Goal: Information Seeking & Learning: Learn about a topic

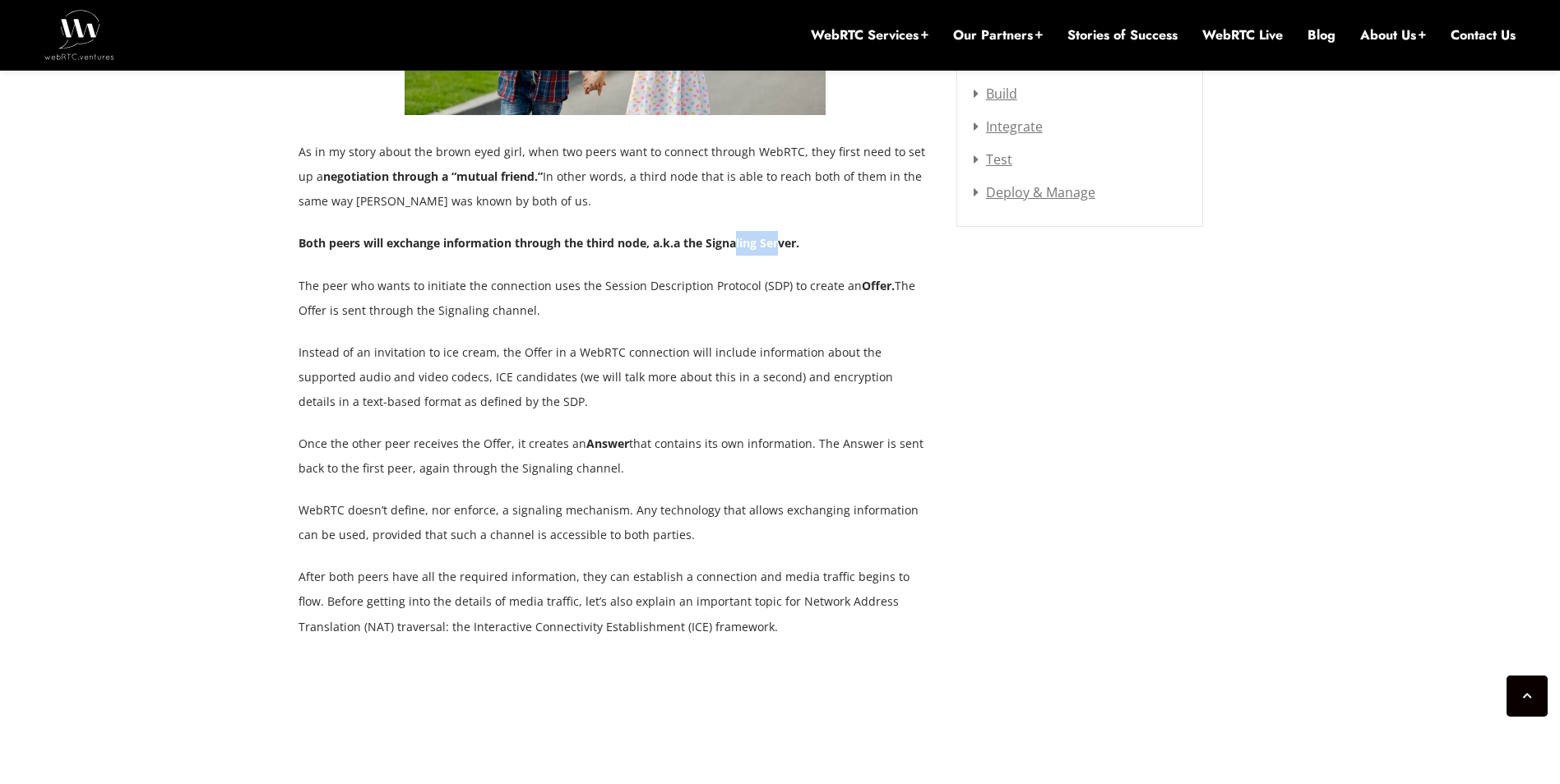
drag, startPoint x: 749, startPoint y: 222, endPoint x: 788, endPoint y: 222, distance: 39.0
click at [788, 235] on strong "Both peers will exchange information through the third node, a.k.a the Signalin…" at bounding box center [549, 243] width 501 height 16
click at [710, 443] on p "Once the other peer receives the Offer, it creates an Answer that contains its …" at bounding box center [615, 456] width 633 height 50
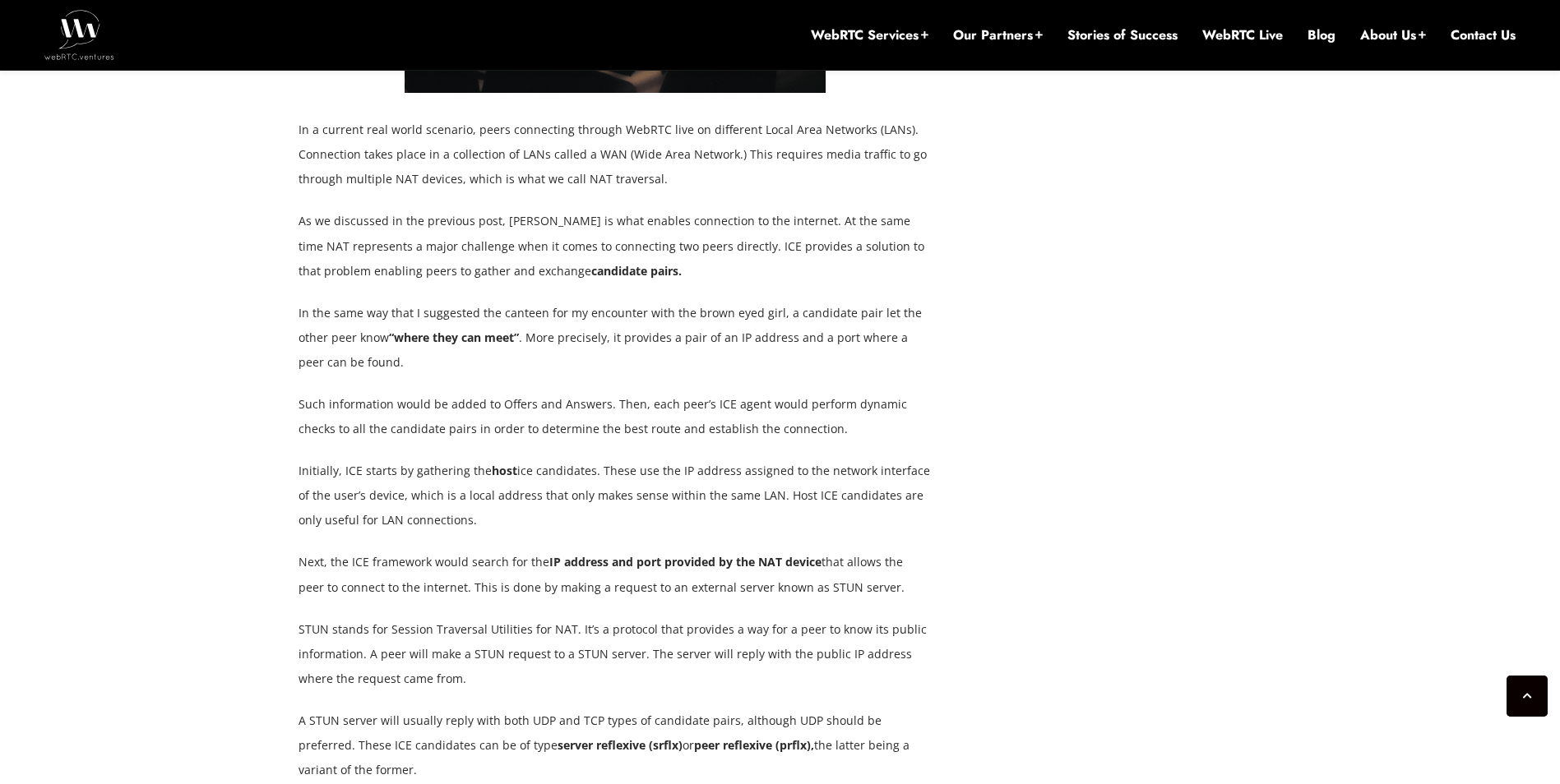
scroll to position [3239, 0]
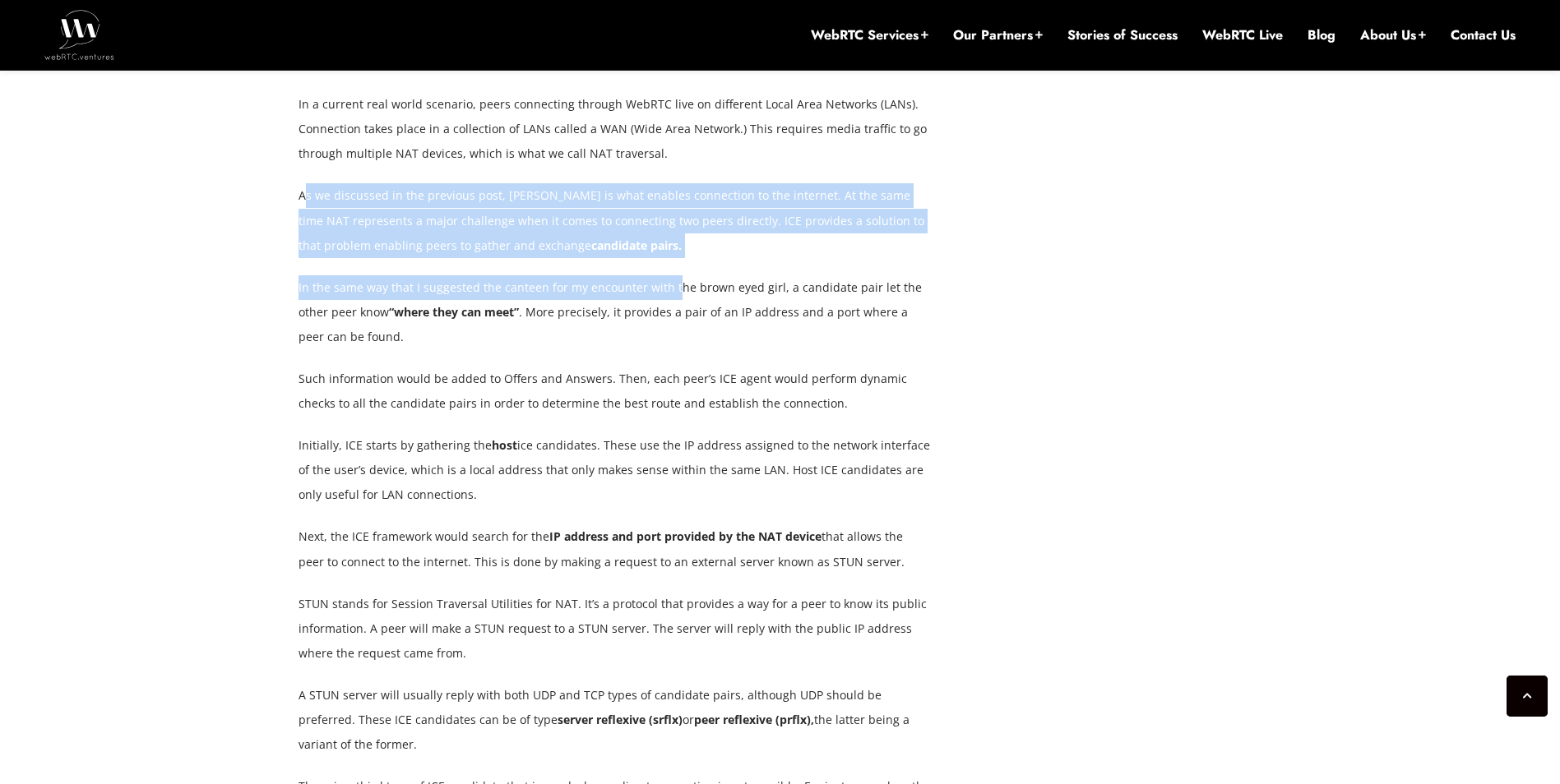
drag, startPoint x: 303, startPoint y: 175, endPoint x: 670, endPoint y: 239, distance: 372.5
click at [670, 239] on div "In the first post of this series, Networking Basics for WebRTC: Delivery and Ad…" at bounding box center [615, 280] width 633 height 4674
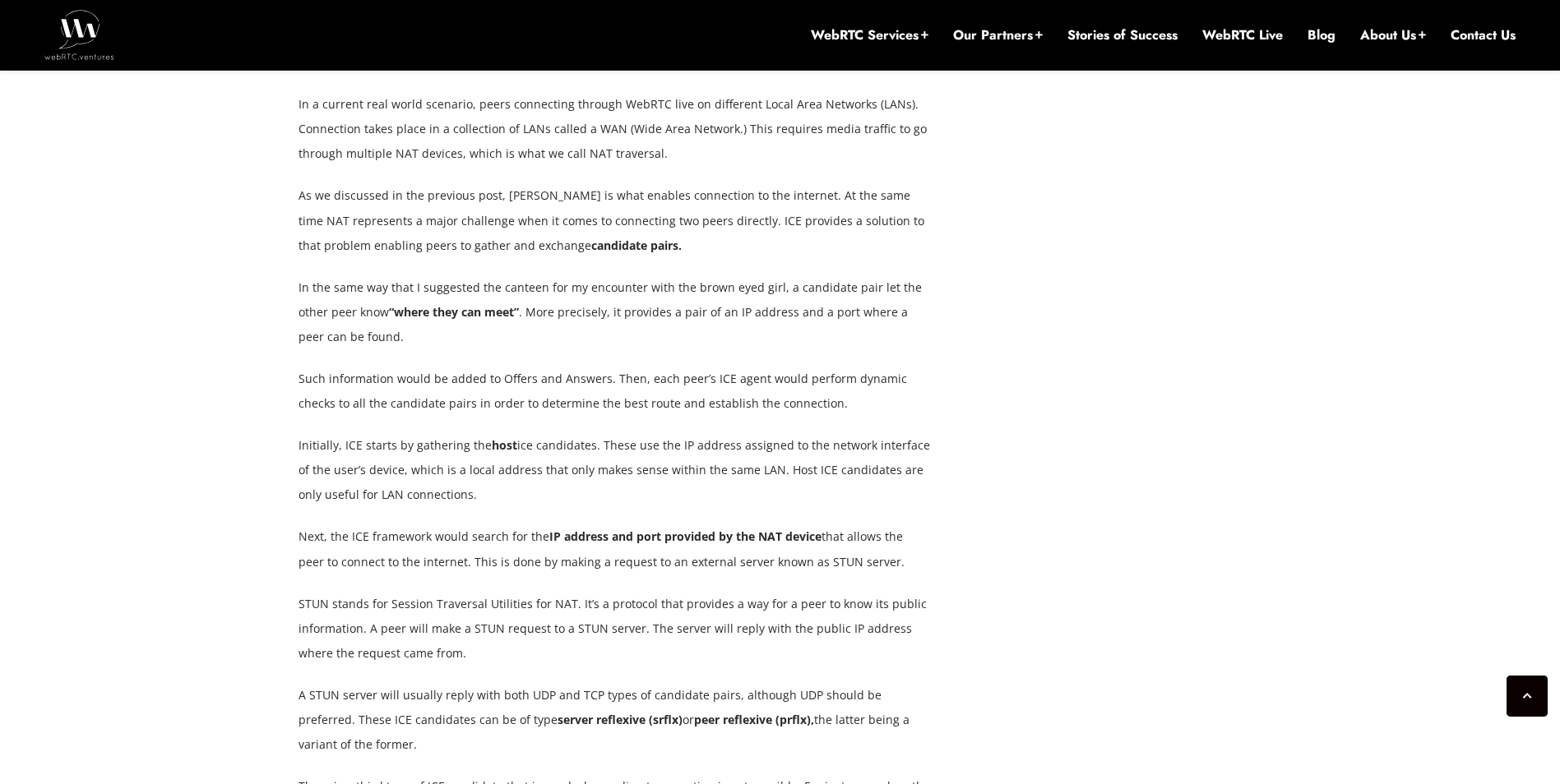
drag, startPoint x: 670, startPoint y: 239, endPoint x: 659, endPoint y: 389, distance: 150.4
click at [659, 389] on p "Such information would be added to Offers and Answers. Then, each peer’s ICE ag…" at bounding box center [615, 391] width 633 height 50
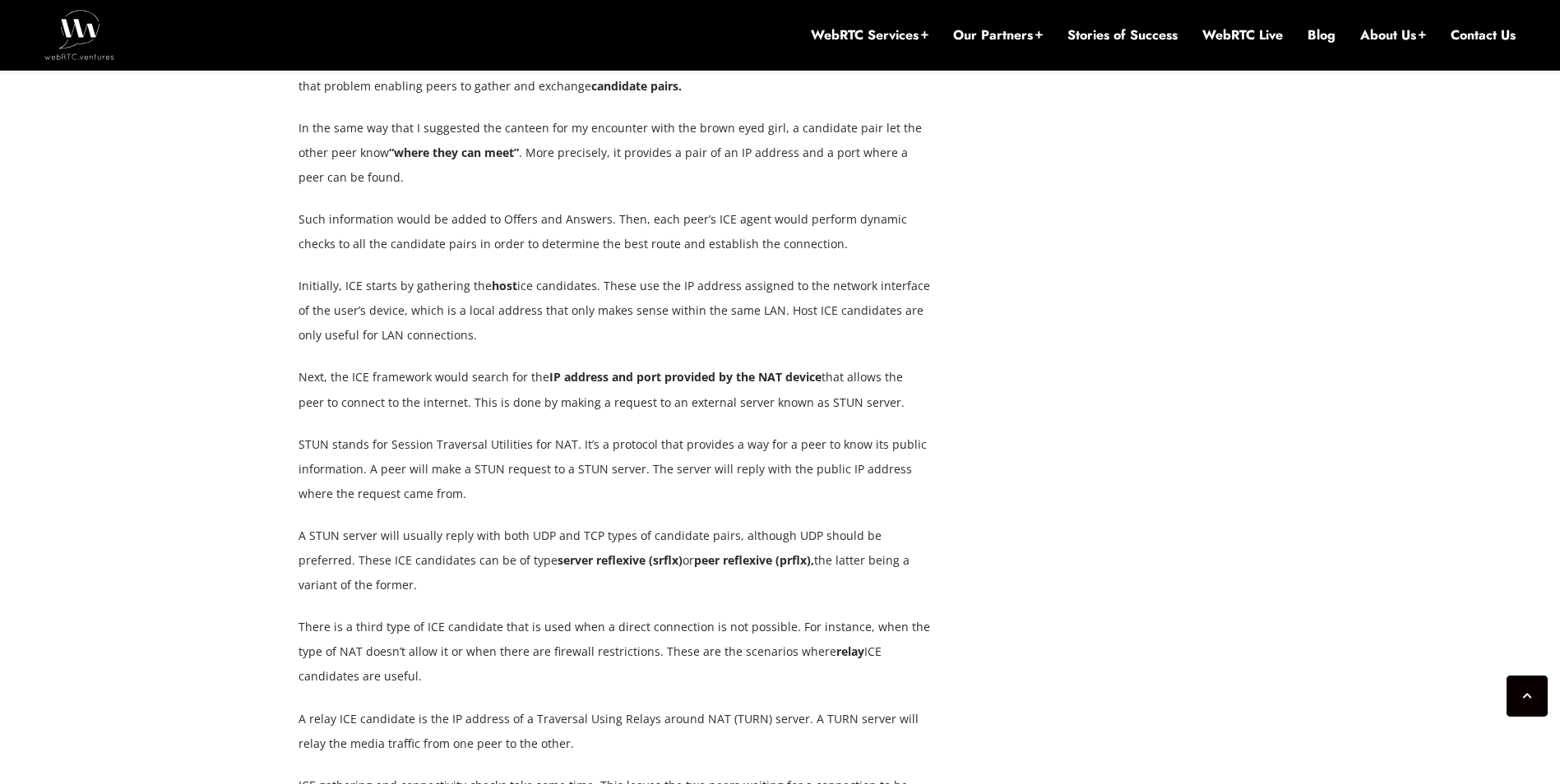
scroll to position [2746, 0]
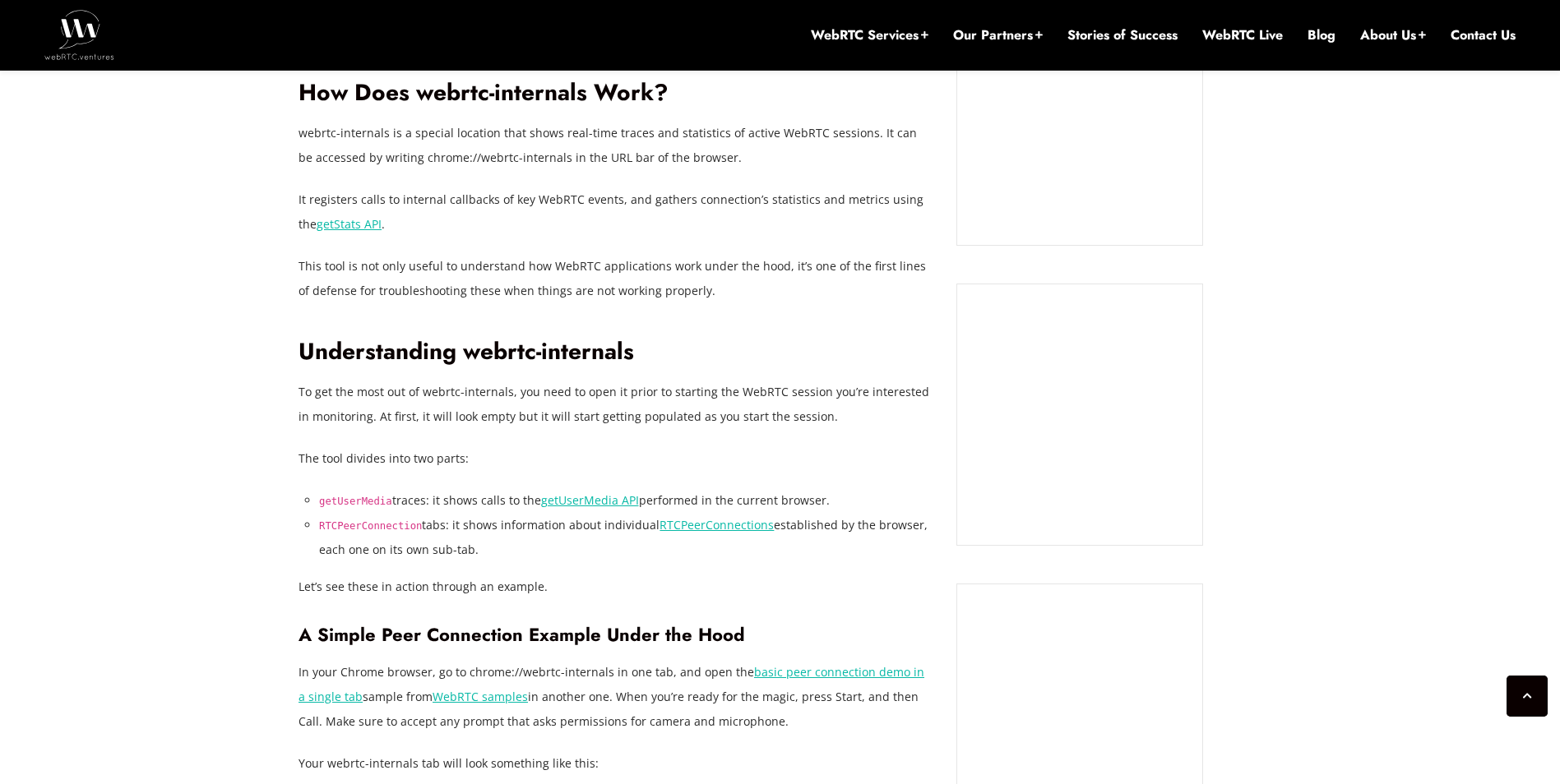
scroll to position [1685, 0]
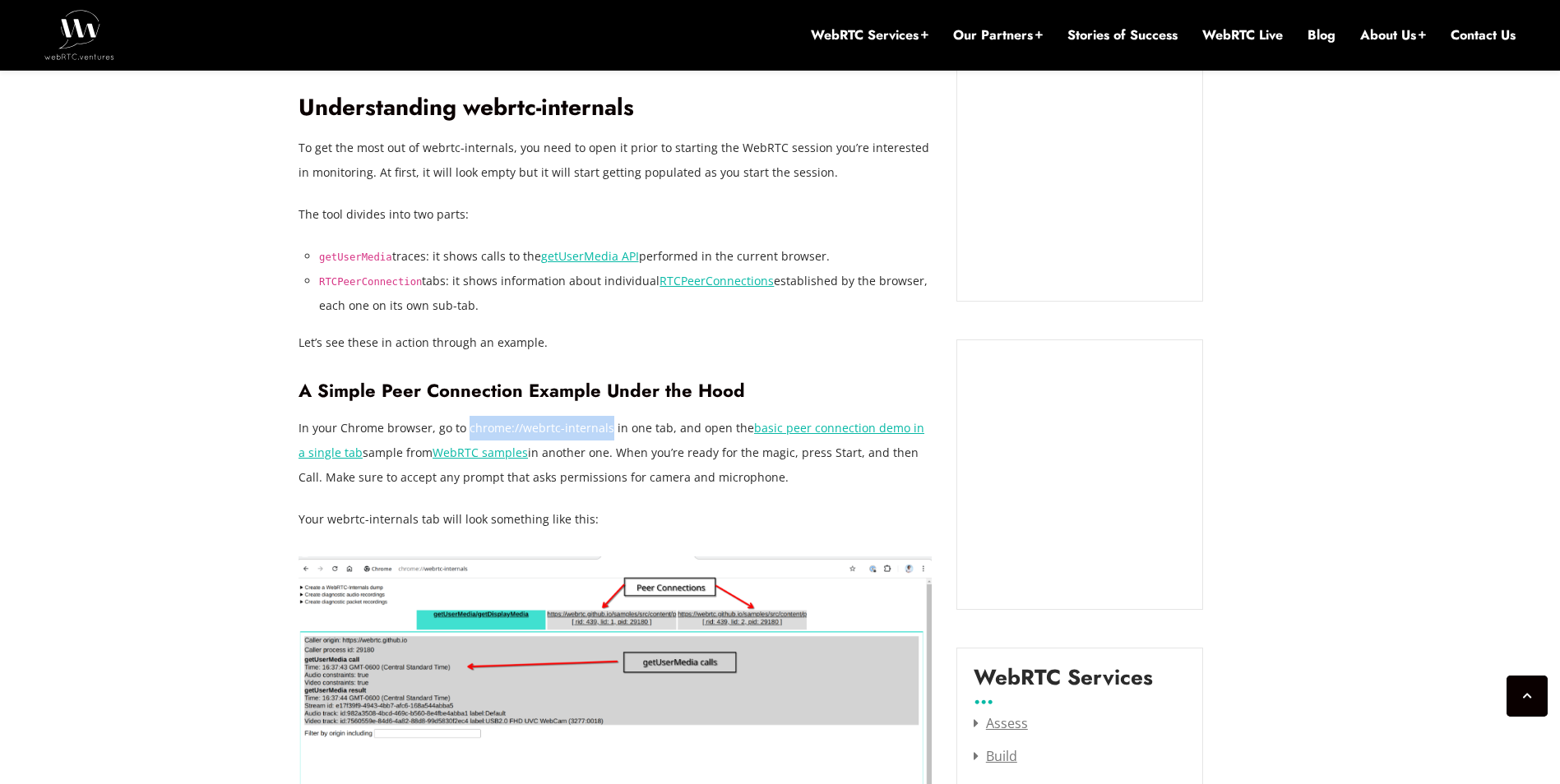
drag, startPoint x: 467, startPoint y: 429, endPoint x: 606, endPoint y: 435, distance: 139.1
click at [606, 435] on p "In your Chrome browser, go to chrome://webrtc-internals in one tab, and open th…" at bounding box center [615, 453] width 633 height 74
drag, startPoint x: 606, startPoint y: 435, endPoint x: 584, endPoint y: 428, distance: 23.1
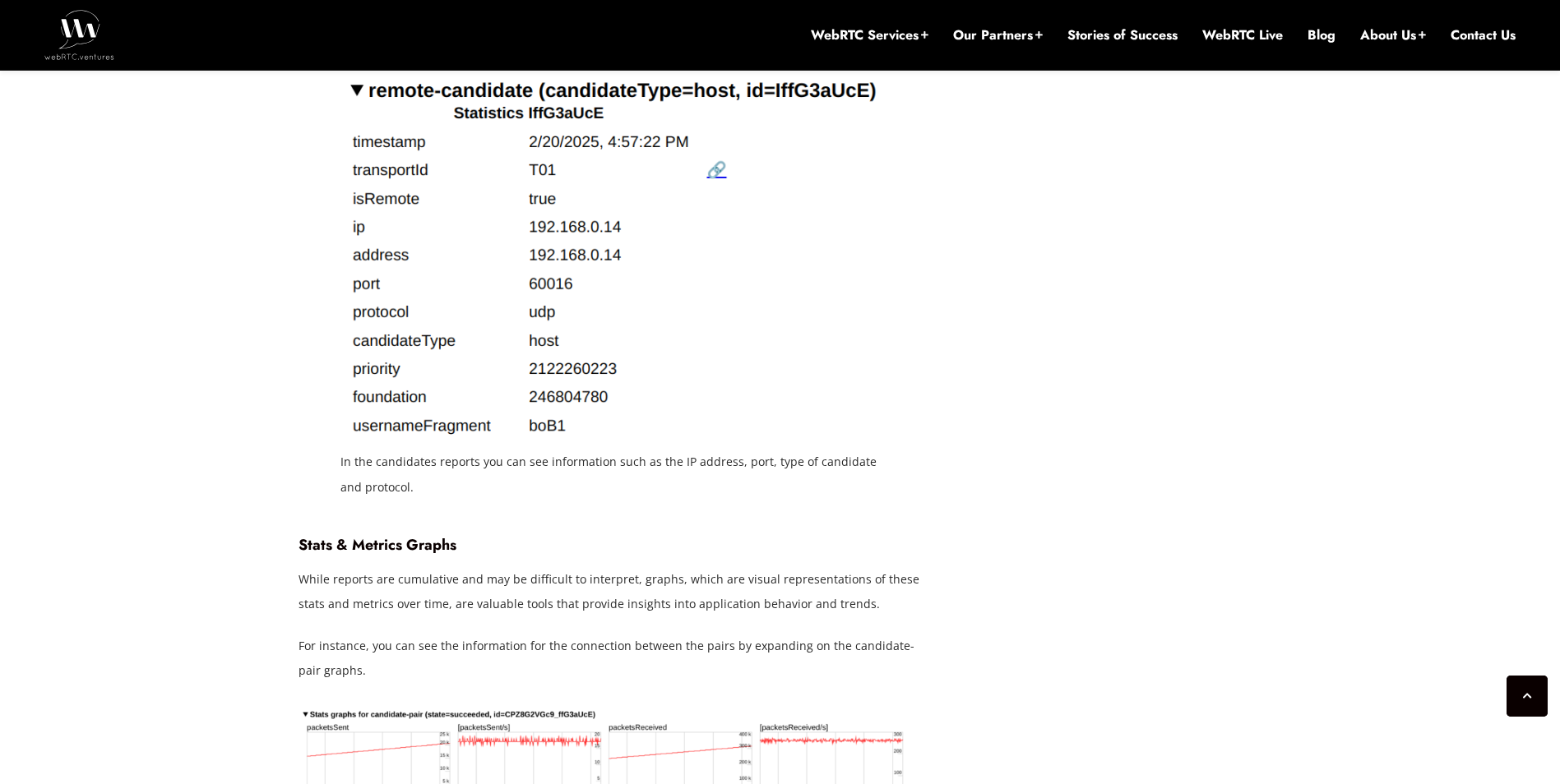
scroll to position [11138, 0]
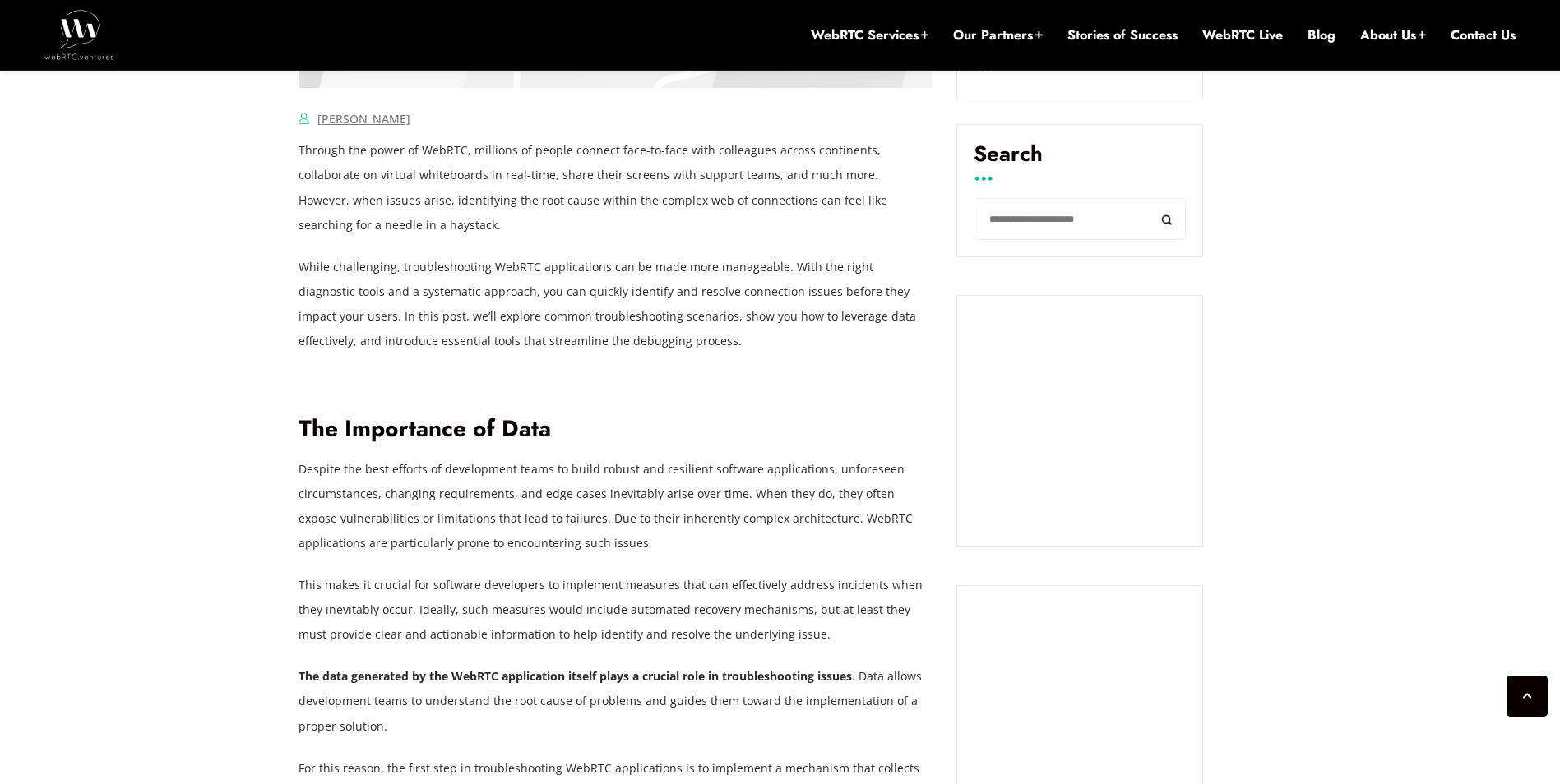
scroll to position [1151, 0]
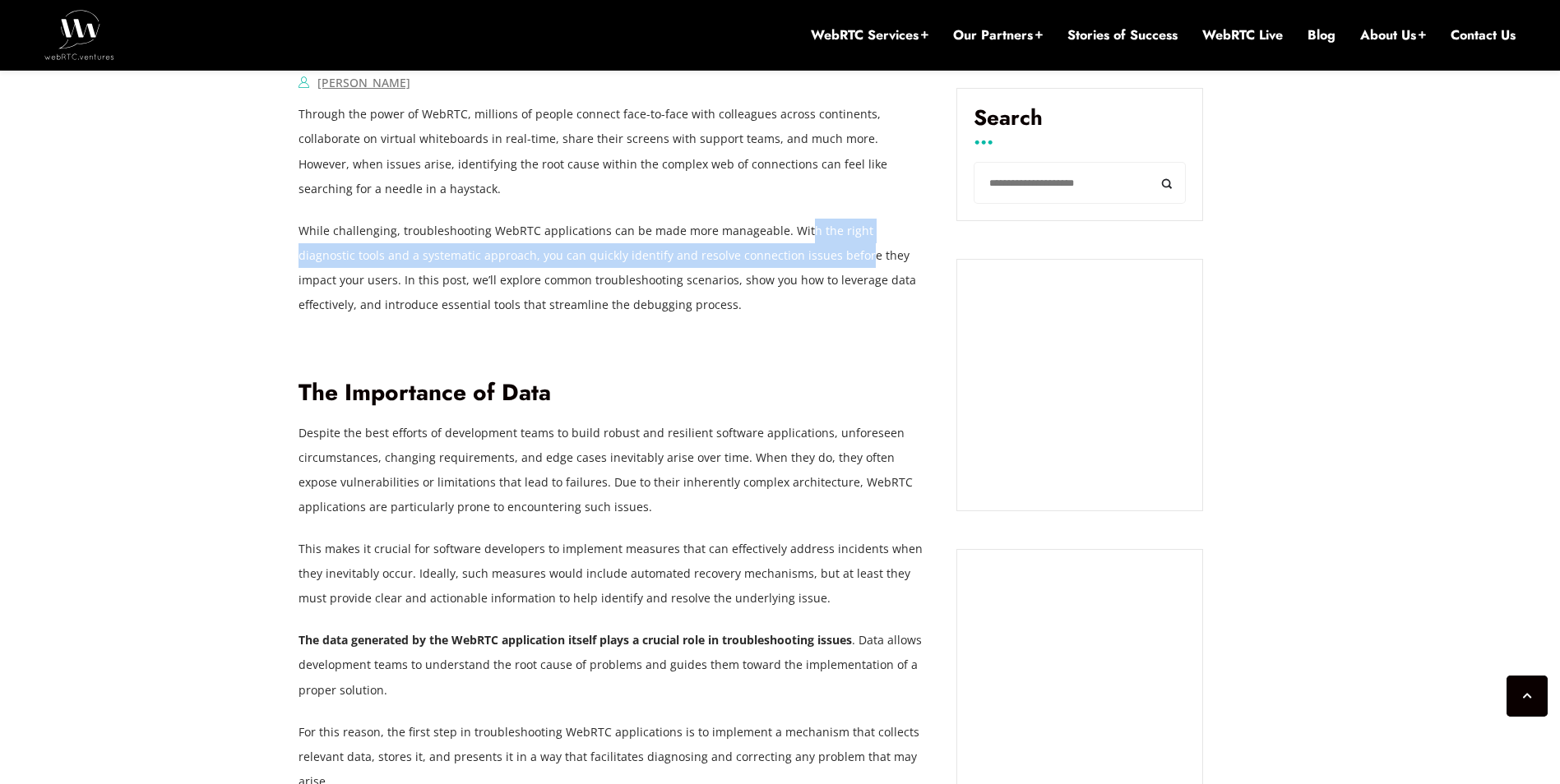
drag, startPoint x: 796, startPoint y: 229, endPoint x: 799, endPoint y: 266, distance: 37.1
click at [799, 266] on p "While challenging, troubleshooting WebRTC applications can be made more managea…" at bounding box center [615, 267] width 633 height 99
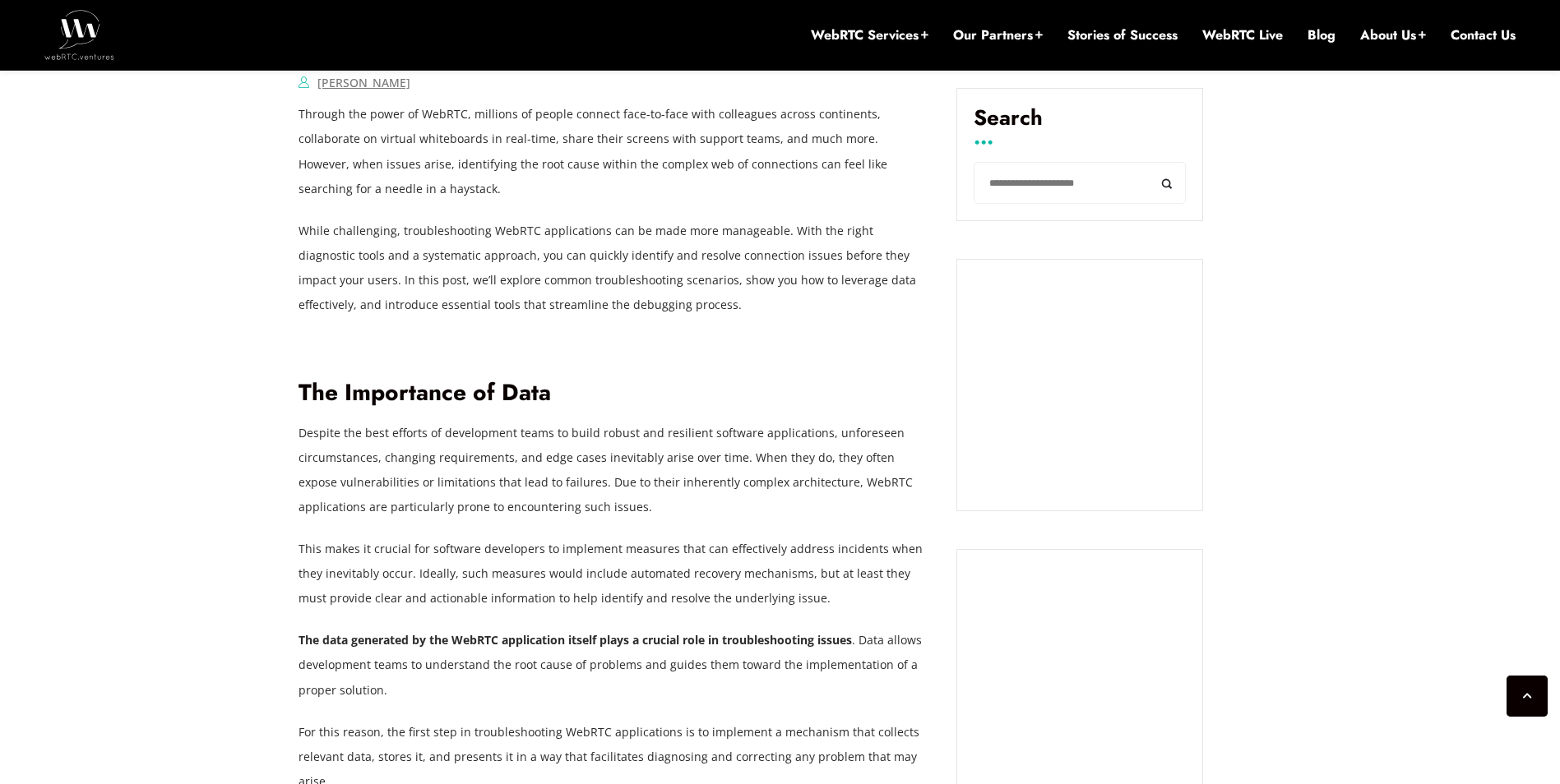
drag, startPoint x: 799, startPoint y: 266, endPoint x: 624, endPoint y: 352, distance: 195.0
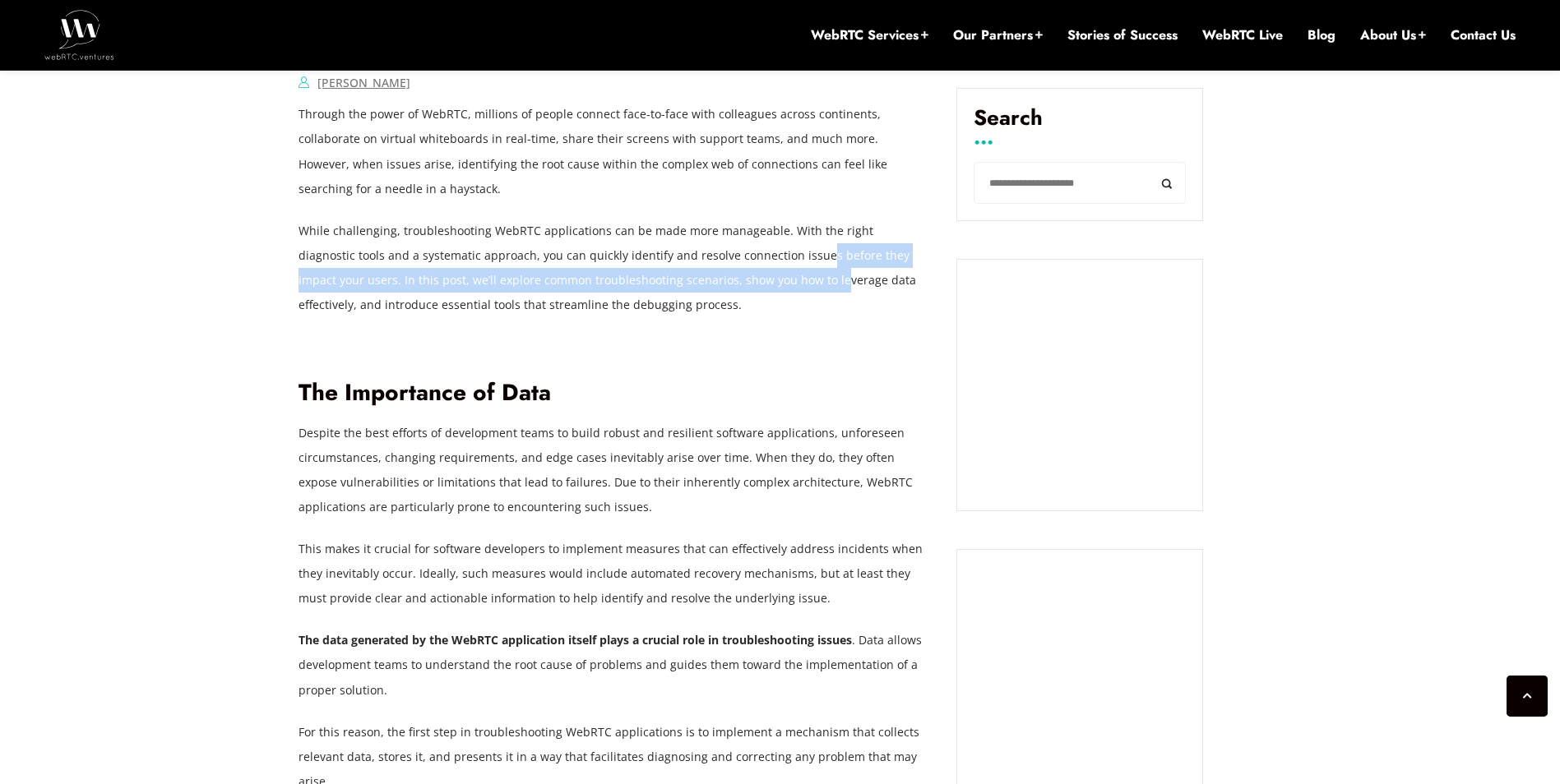
drag, startPoint x: 763, startPoint y: 263, endPoint x: 766, endPoint y: 271, distance: 8.5
click at [766, 271] on p "While challenging, troubleshooting WebRTC applications can be made more managea…" at bounding box center [615, 267] width 633 height 99
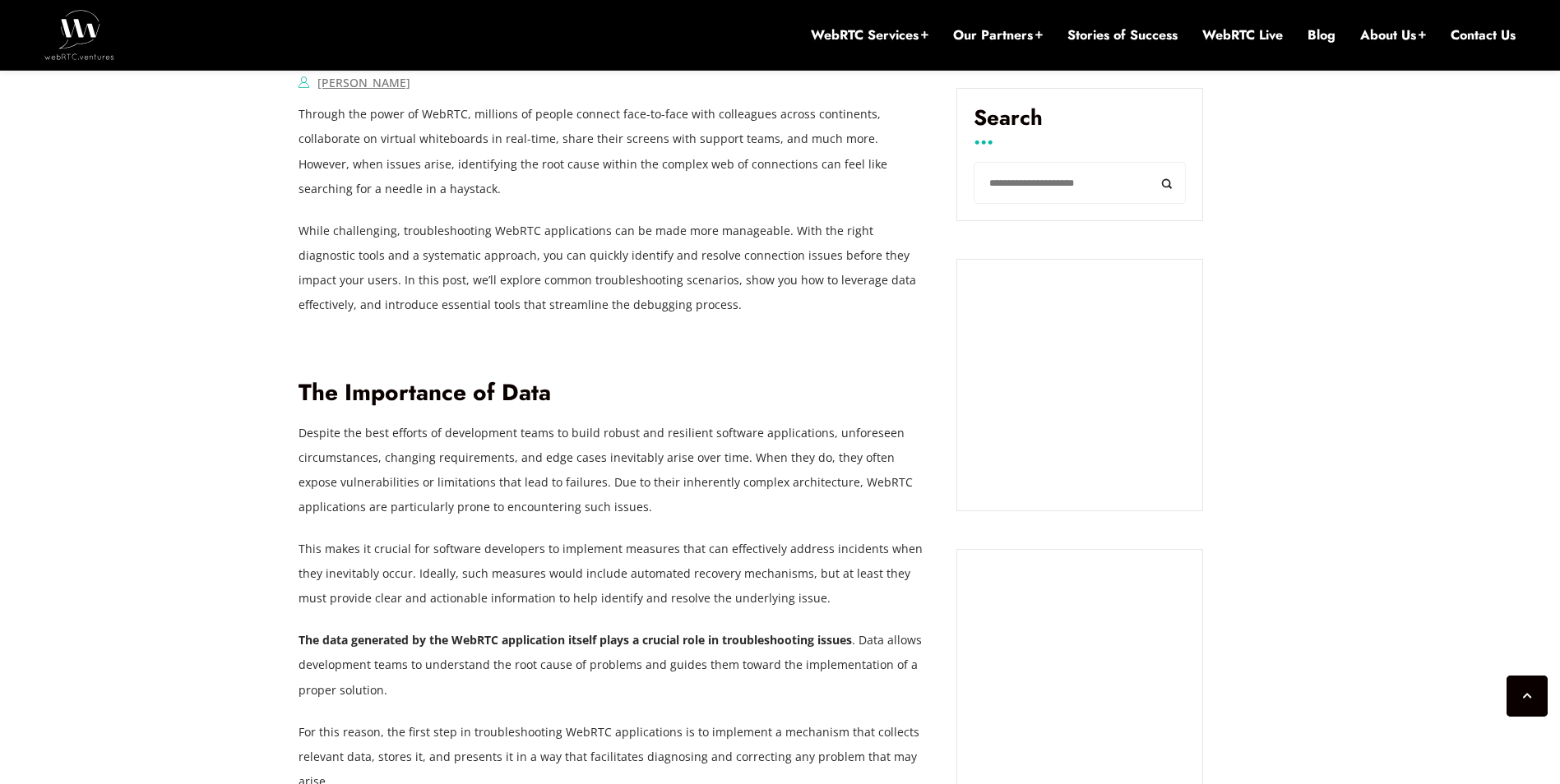
drag, startPoint x: 766, startPoint y: 271, endPoint x: 774, endPoint y: 358, distance: 87.4
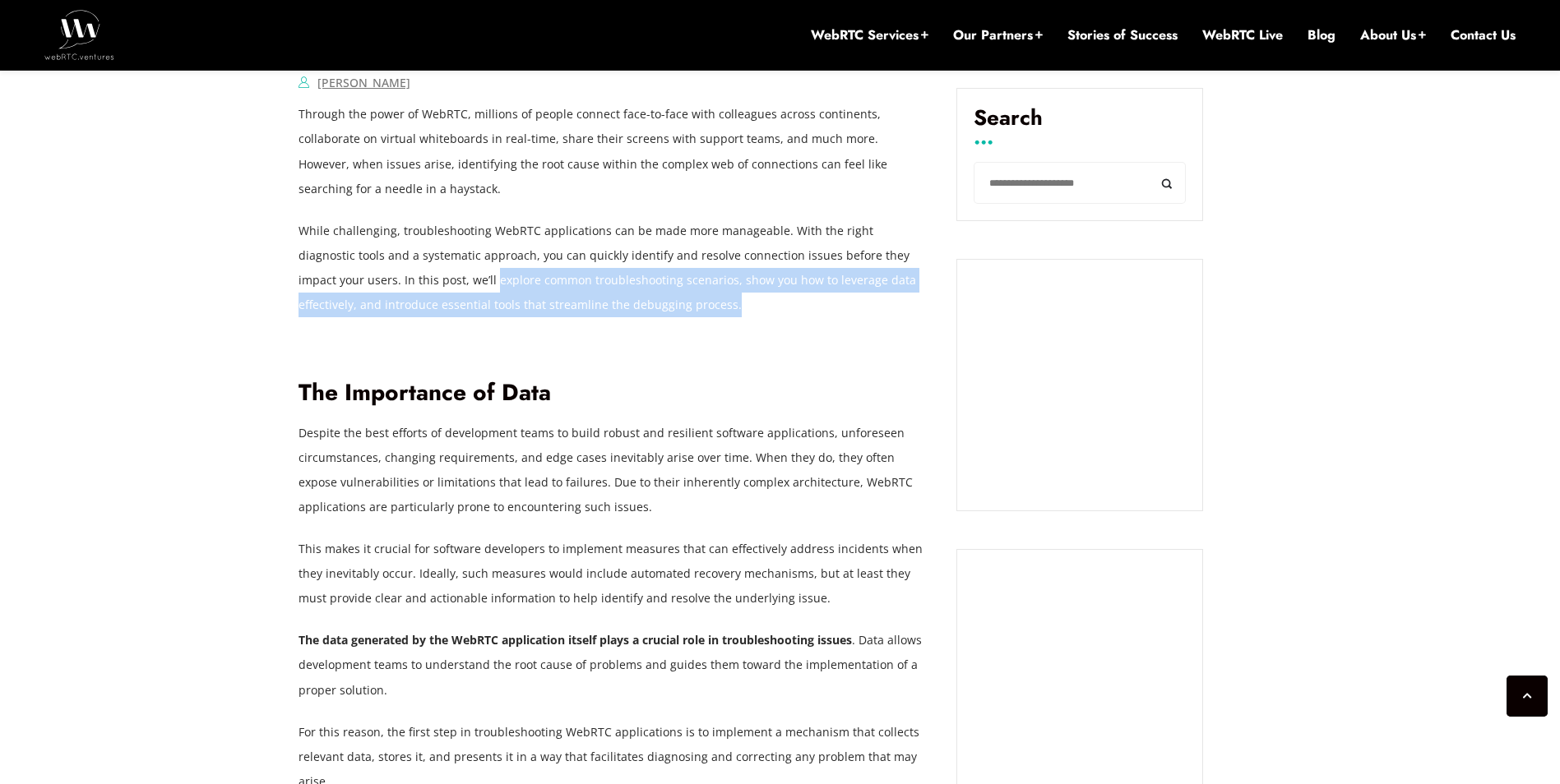
drag, startPoint x: 440, startPoint y: 294, endPoint x: 555, endPoint y: 339, distance: 123.5
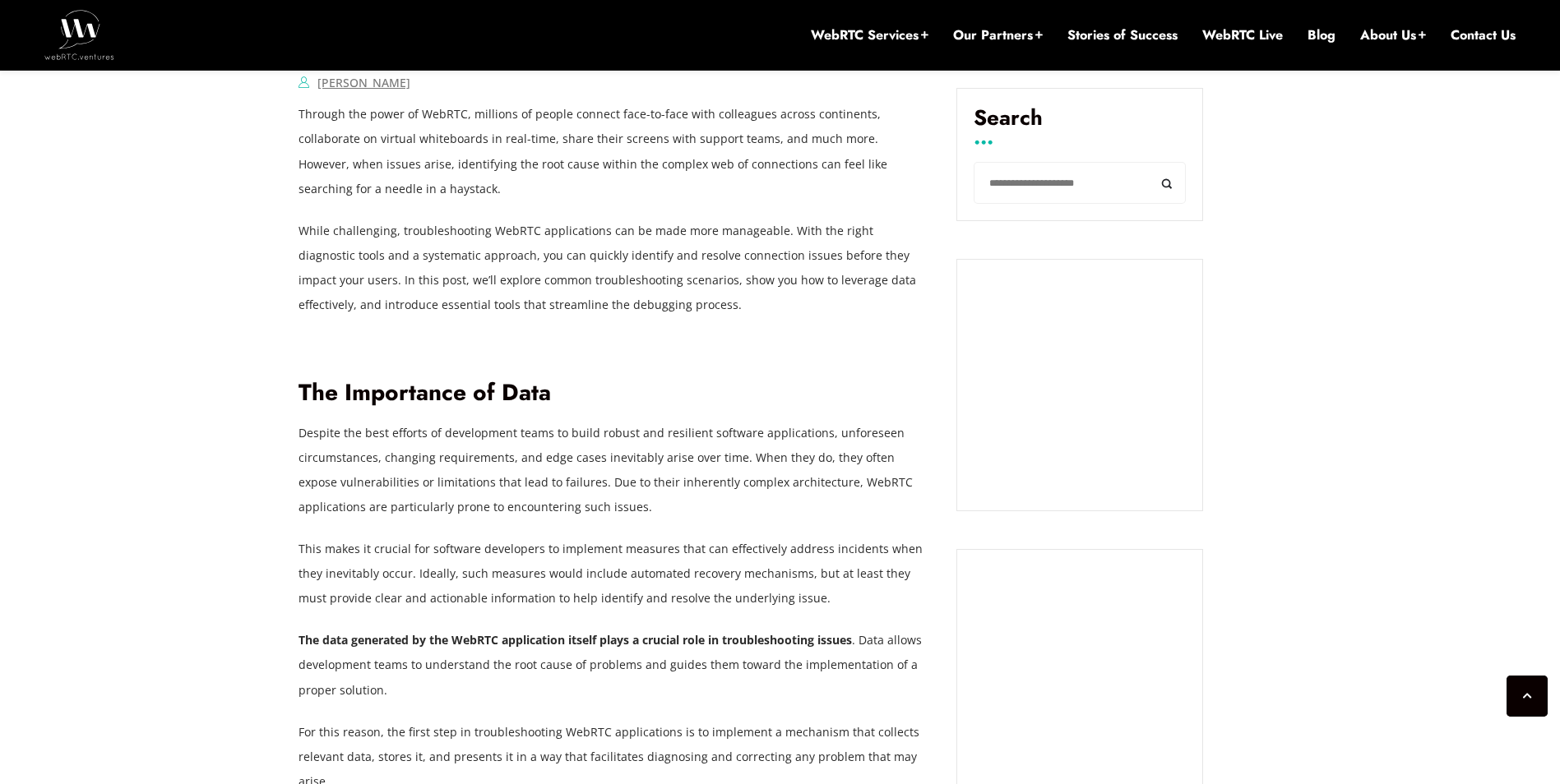
drag, startPoint x: 555, startPoint y: 339, endPoint x: 767, endPoint y: 381, distance: 216.1
click at [767, 381] on h2 "The Importance of Data" at bounding box center [615, 394] width 633 height 29
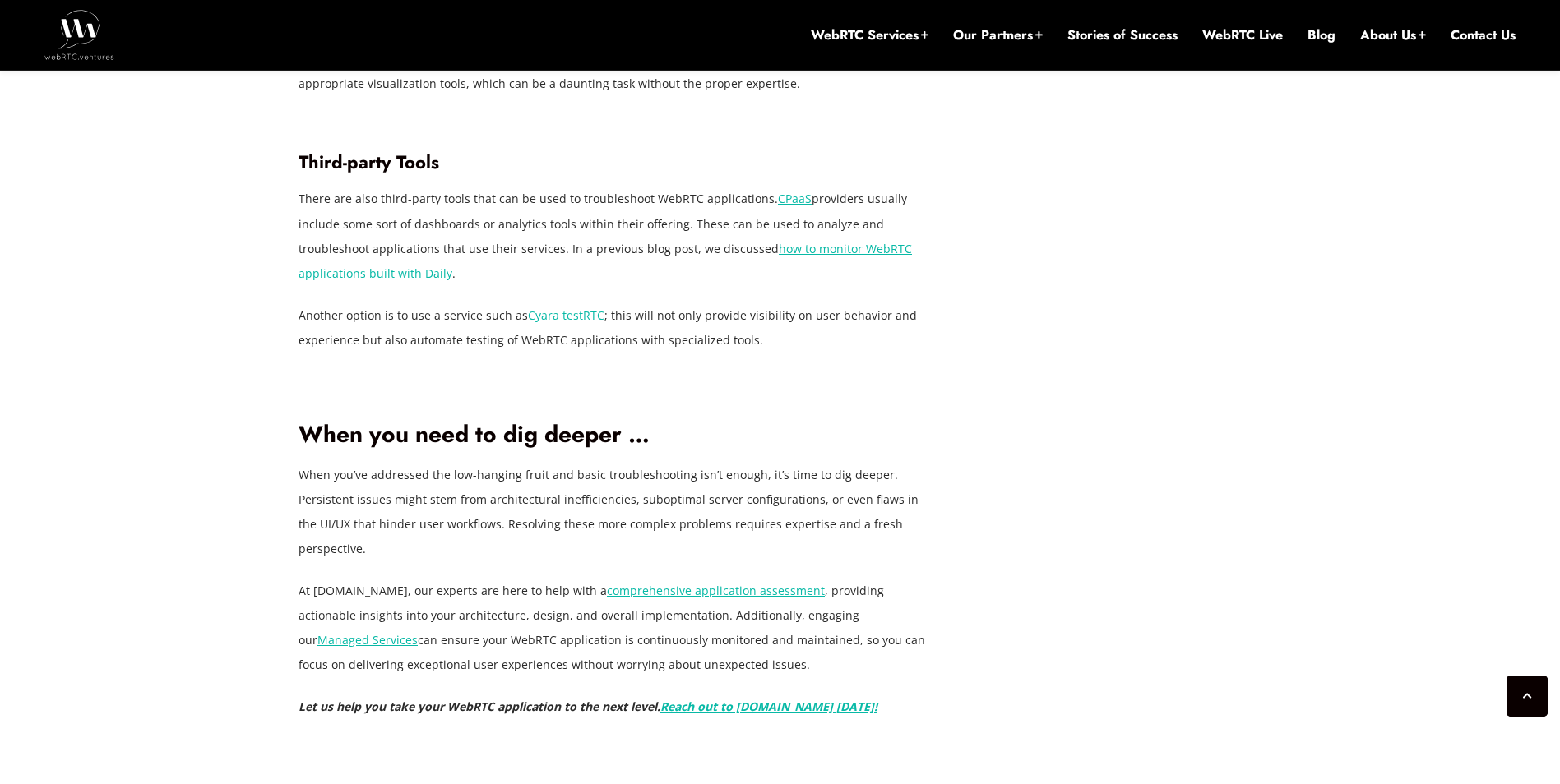
scroll to position [5179, 0]
